Goal: Task Accomplishment & Management: Manage account settings

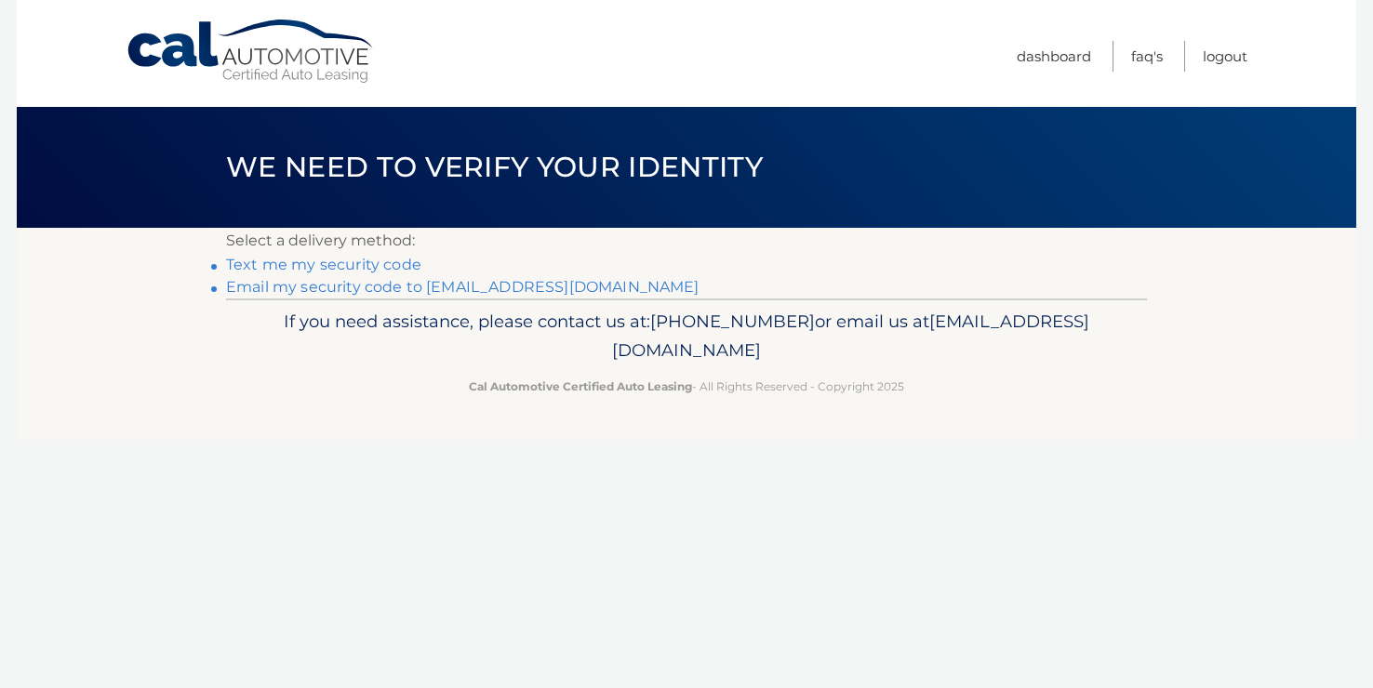
click at [623, 284] on link "Email my security code to e***@midcoastperformancemarine.com" at bounding box center [462, 287] width 473 height 18
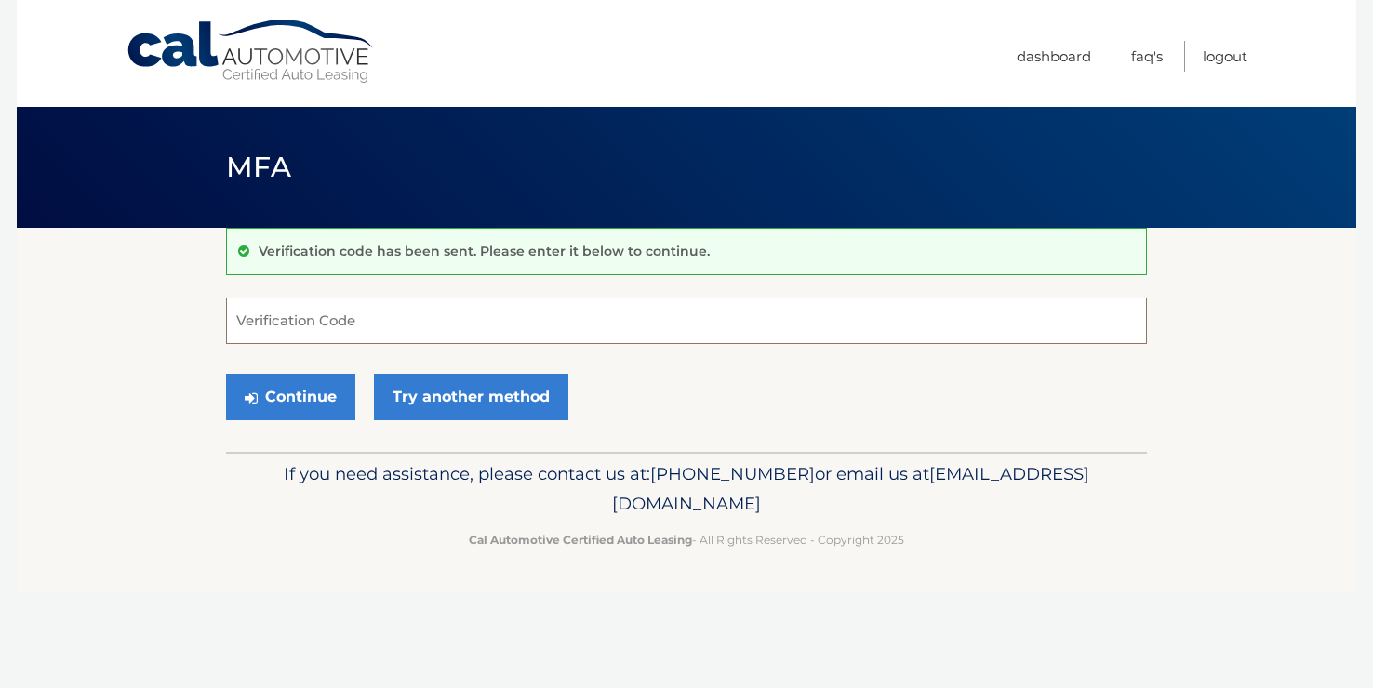
paste input "943308"
click at [303, 397] on button "Continue" at bounding box center [290, 397] width 129 height 46
type input "9"
type input "943308"
click at [291, 396] on button "Continue" at bounding box center [290, 397] width 129 height 46
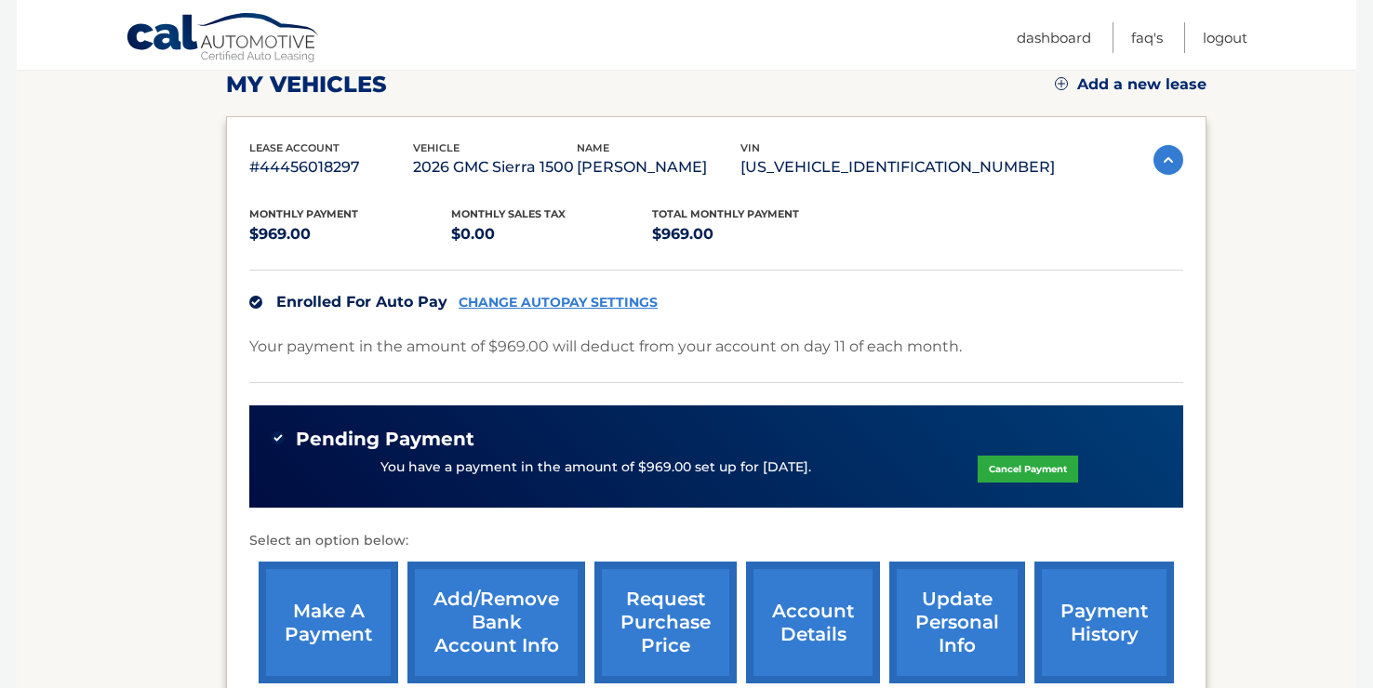
scroll to position [265, 0]
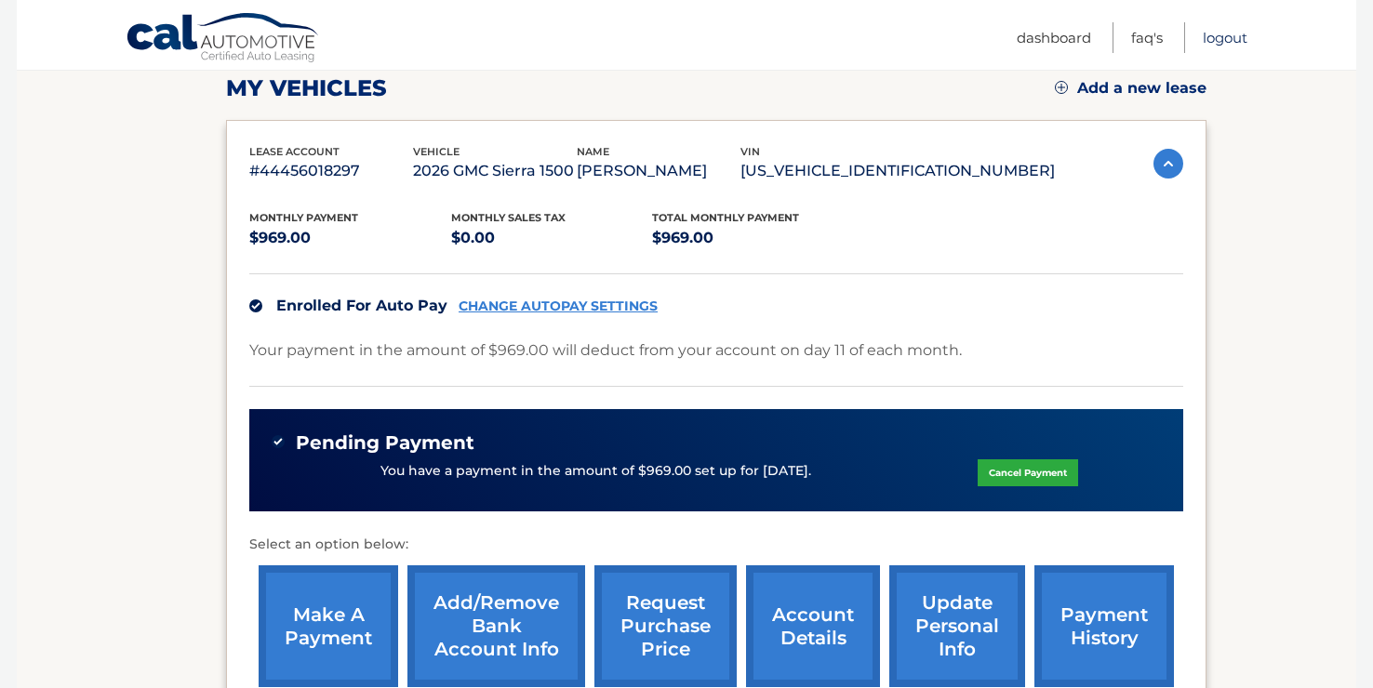
click at [1220, 38] on link "Logout" at bounding box center [1224, 37] width 45 height 31
